Goal: Task Accomplishment & Management: Manage account settings

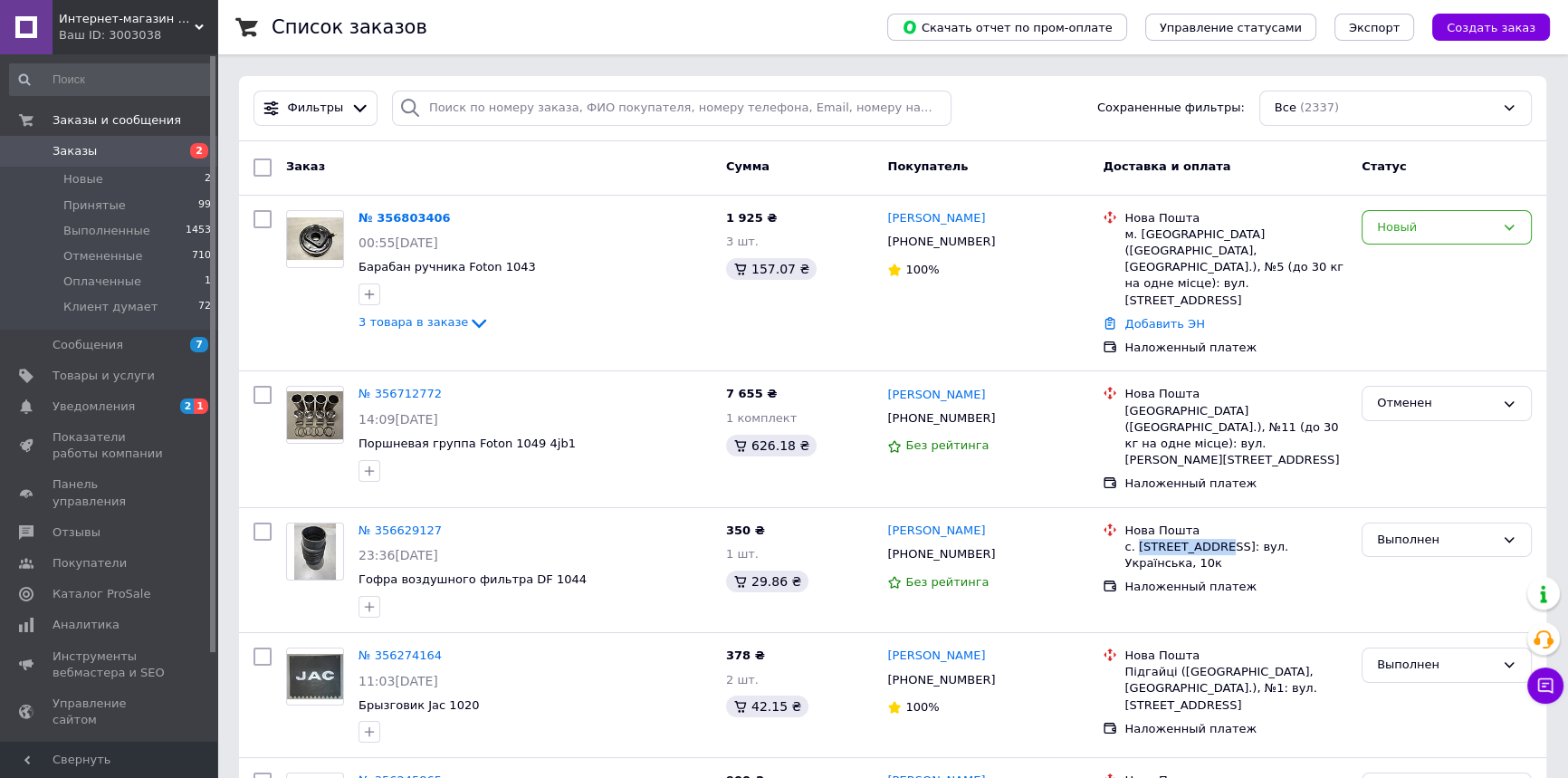
click at [131, 165] on link "Заказы 2" at bounding box center [111, 152] width 222 height 31
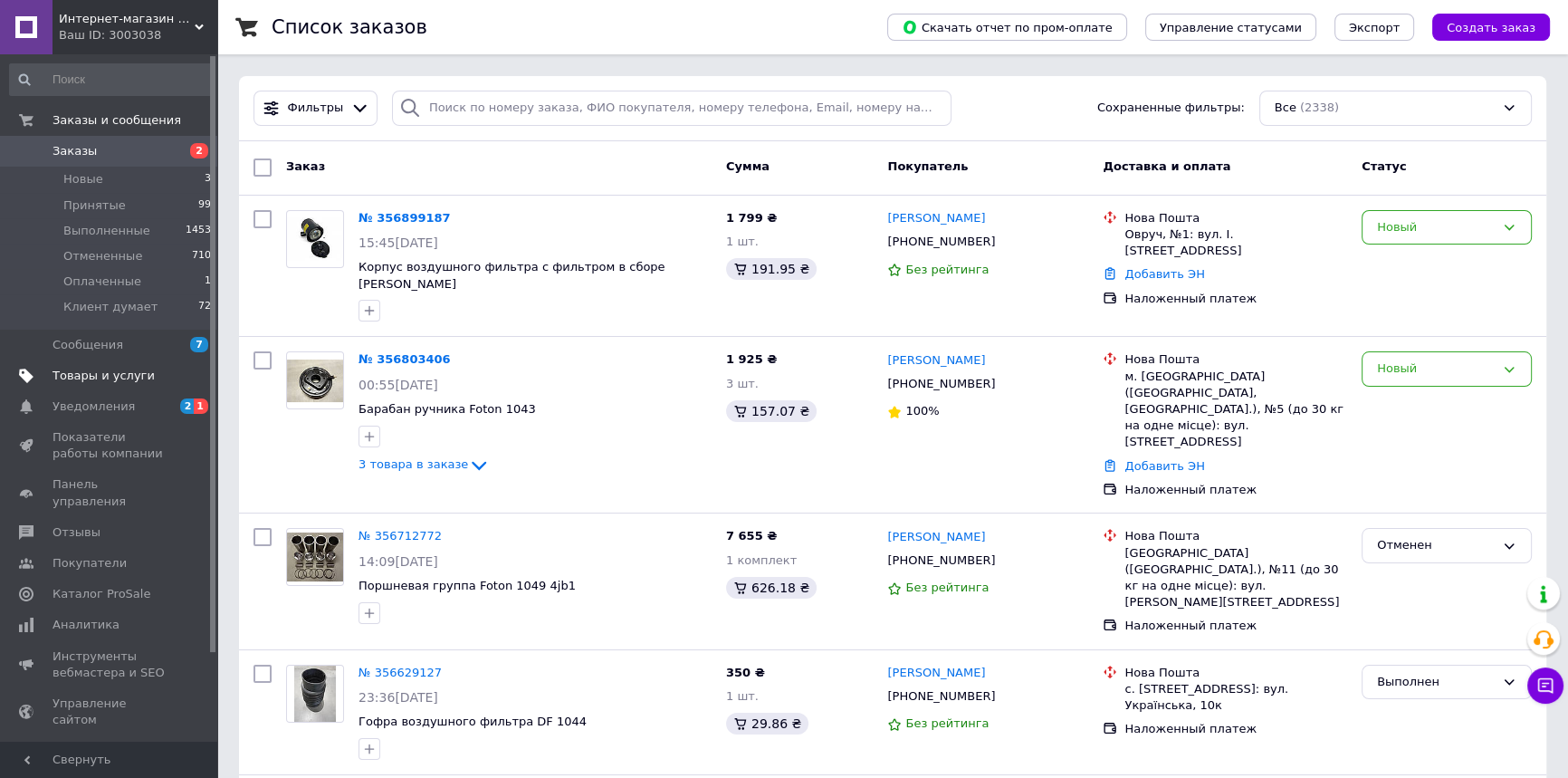
click at [91, 374] on span "Товары и услуги" at bounding box center [103, 375] width 102 height 16
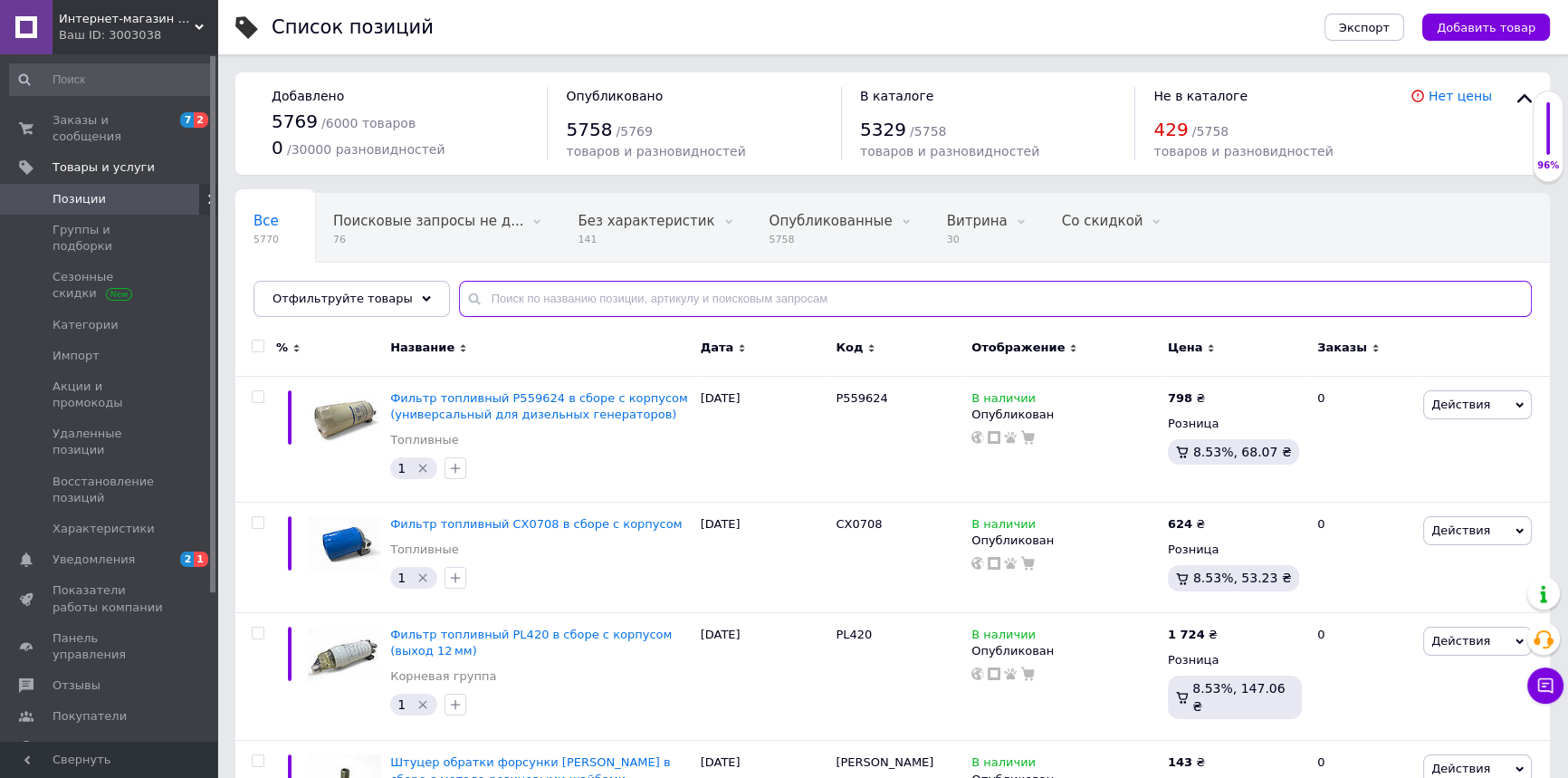
click at [589, 296] on input "text" at bounding box center [994, 299] width 1073 height 37
paste input "Крыльчатка помпы КМ385ВТ"
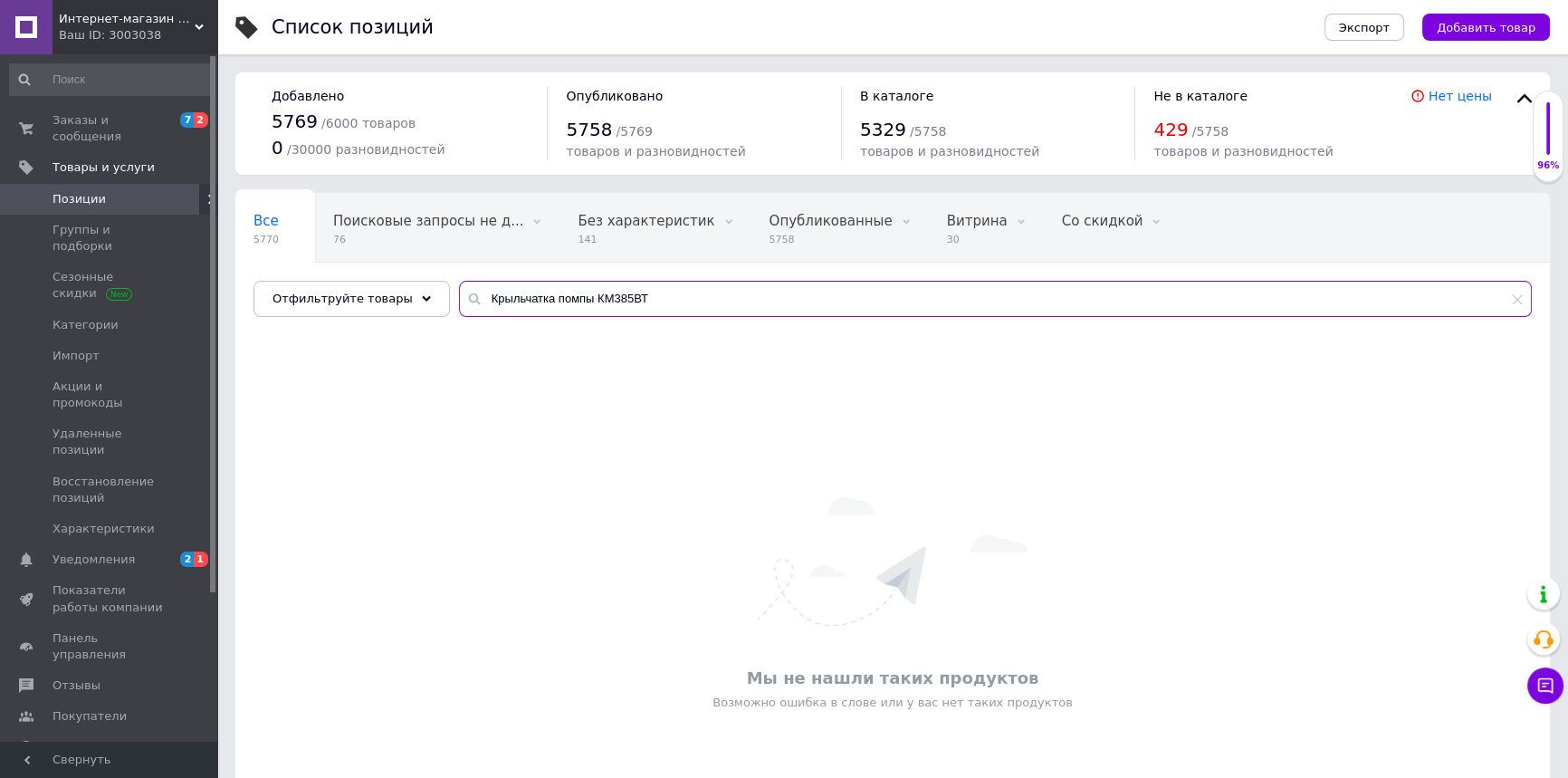
click at [690, 301] on input "Крыльчатка помпы КМ385ВТ" at bounding box center [994, 299] width 1073 height 37
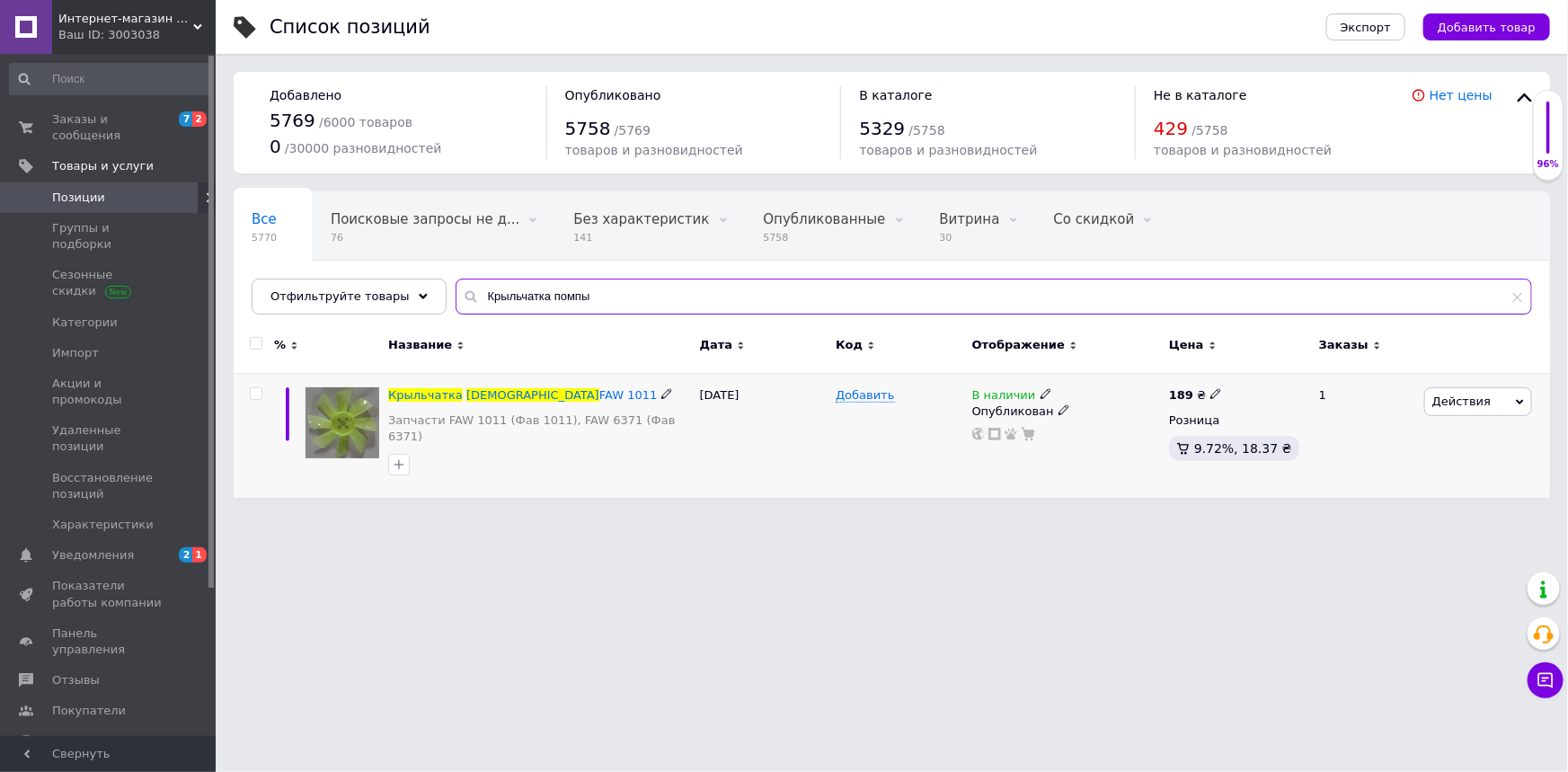
type input "Крыльчатка помпы"
click at [1211, 390] on icon at bounding box center [1215, 393] width 11 height 11
type input "199"
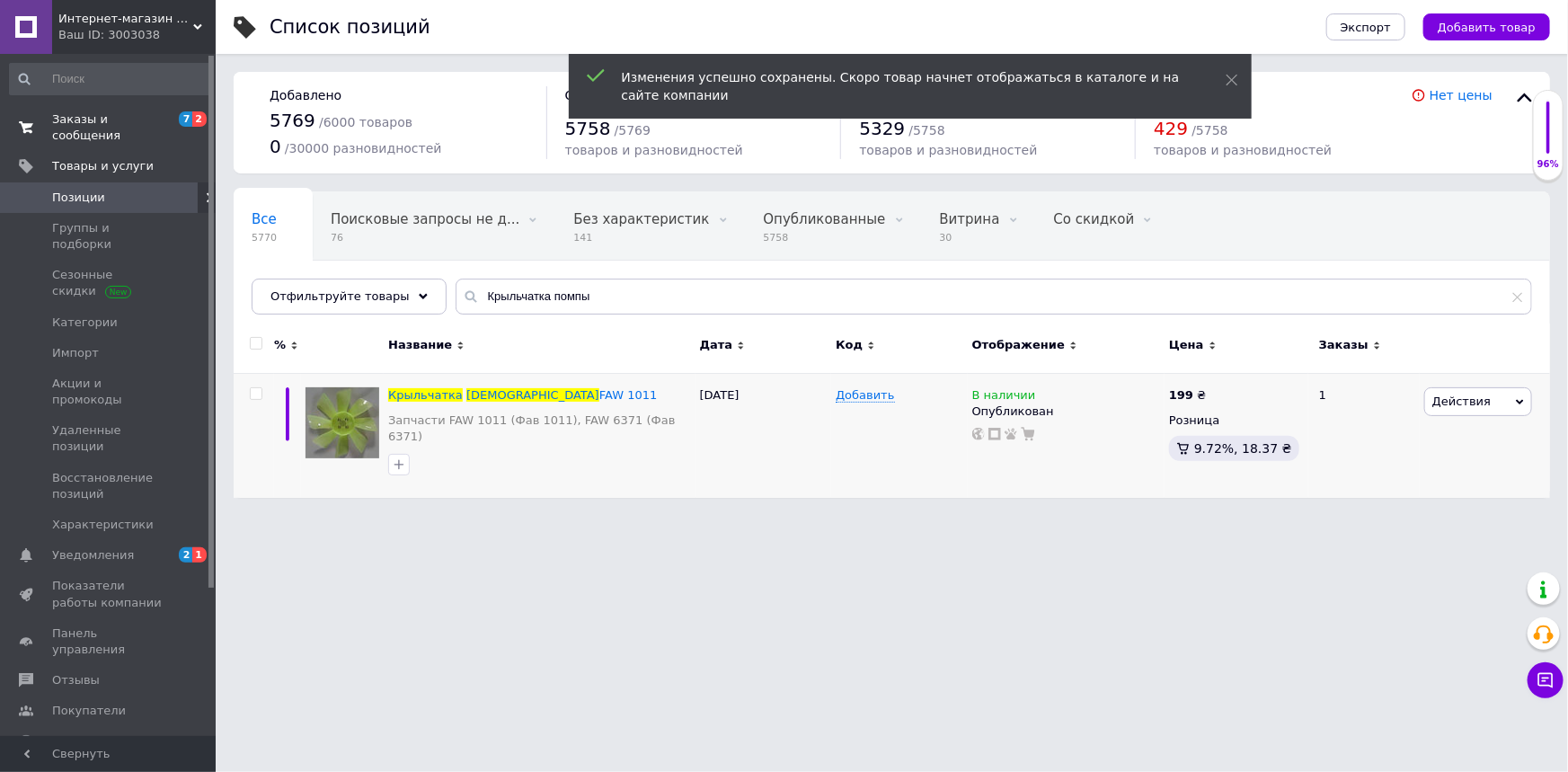
click at [134, 117] on span "Заказы и сообщения" at bounding box center [108, 127] width 114 height 33
